Goal: Use online tool/utility: Utilize a website feature to perform a specific function

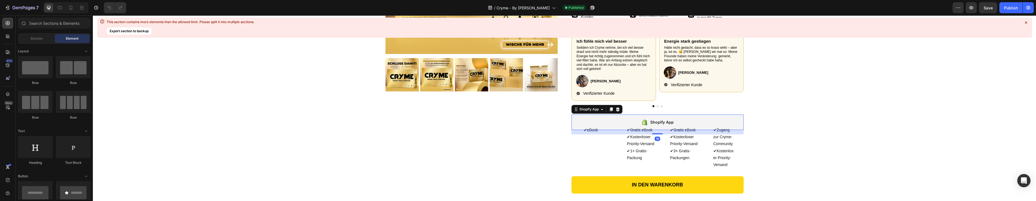
click at [620, 121] on div "Shopify App" at bounding box center [657, 122] width 172 height 15
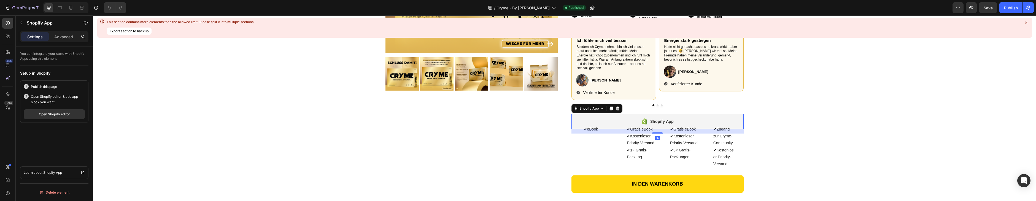
scroll to position [172, 0]
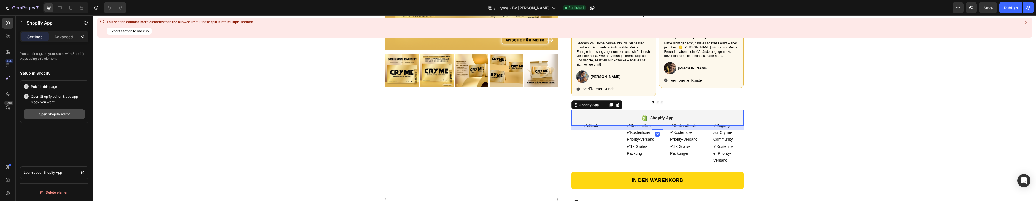
click at [55, 115] on div "Open Shopify editor" at bounding box center [54, 114] width 31 height 5
click at [1009, 9] on div "Publish" at bounding box center [1011, 8] width 14 height 6
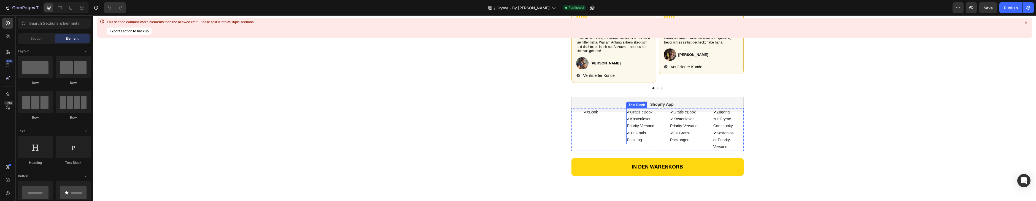
scroll to position [188, 0]
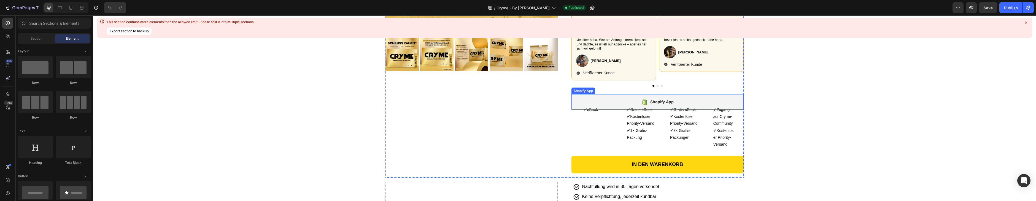
click at [624, 89] on div "Image Ich fühle mich viel besser Text Block Seitdem ich Cryme nehme, bin ich vi…" at bounding box center [657, 52] width 172 height 86
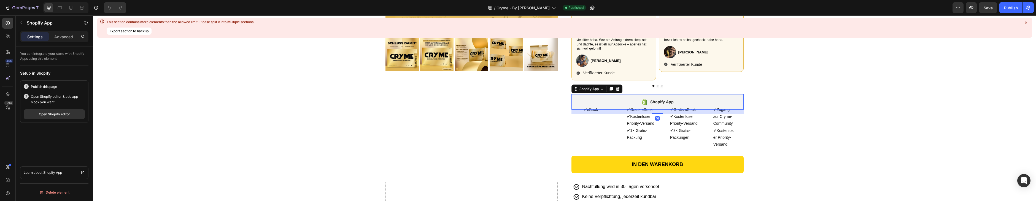
click at [621, 99] on div "Shopify App" at bounding box center [657, 101] width 172 height 15
click at [59, 35] on p "Advanced" at bounding box center [63, 37] width 19 height 6
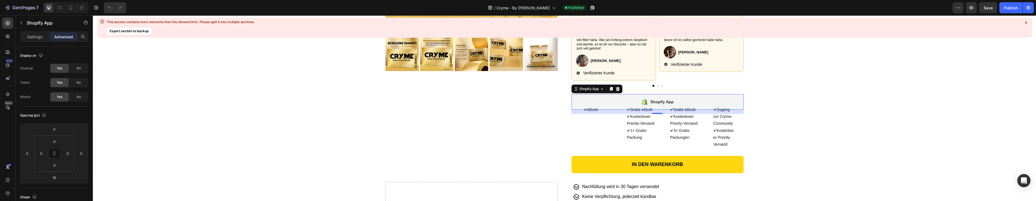
click at [42, 35] on p "Settings" at bounding box center [34, 37] width 15 height 6
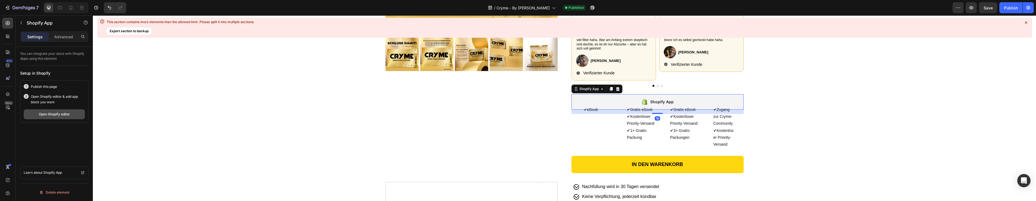
click at [57, 113] on div "Open Shopify editor" at bounding box center [54, 114] width 31 height 5
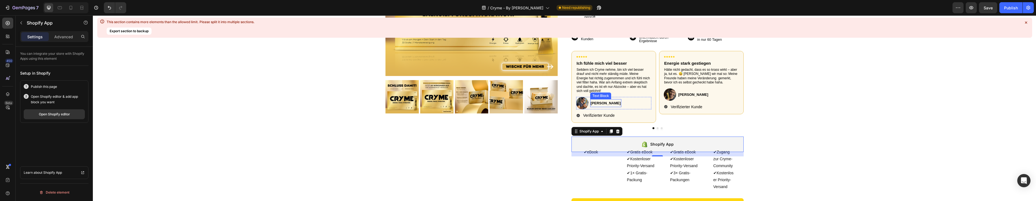
scroll to position [138, 0]
